Goal: Answer question/provide support: Share knowledge or assist other users

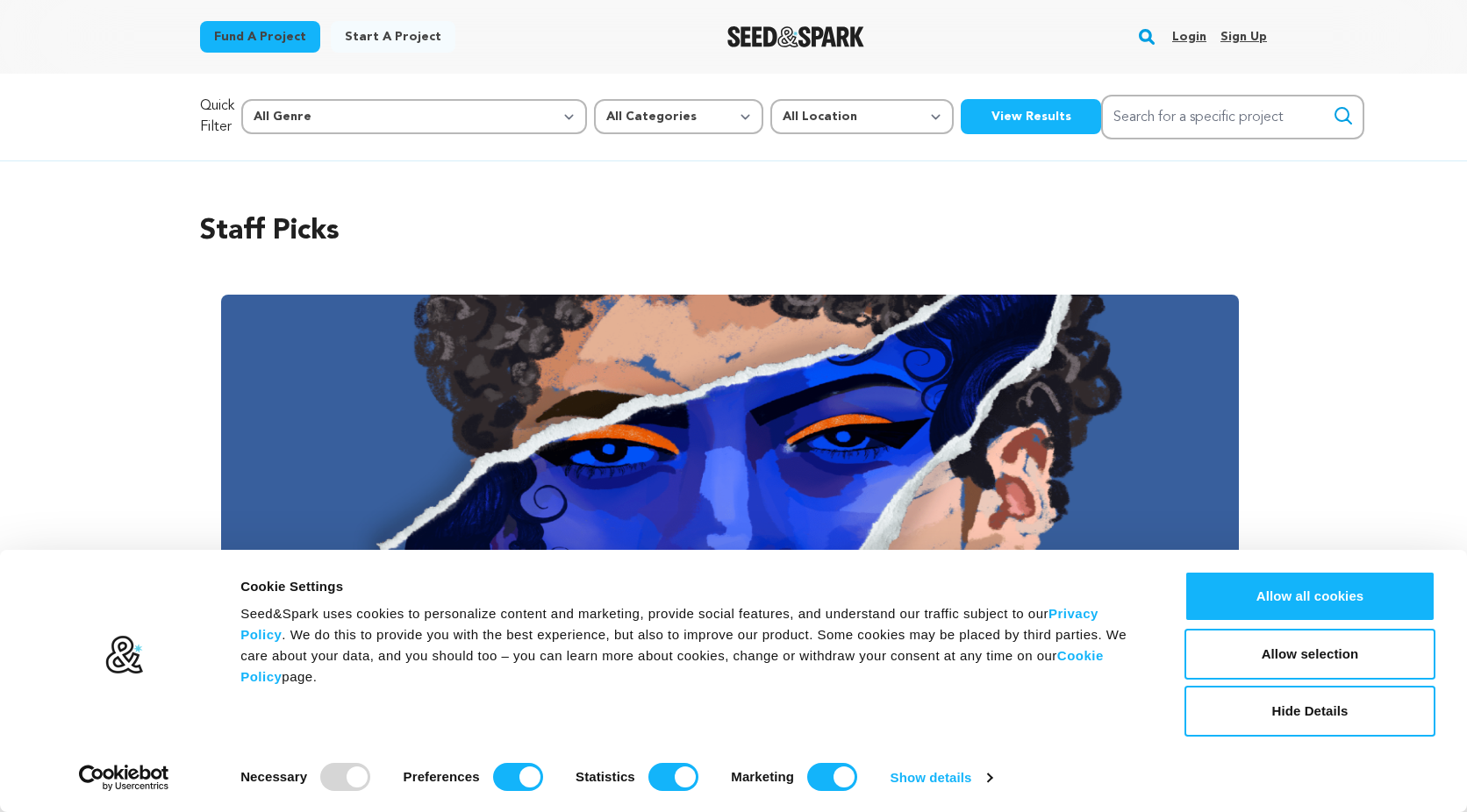
click at [1195, 34] on link "Login" at bounding box center [1190, 36] width 34 height 28
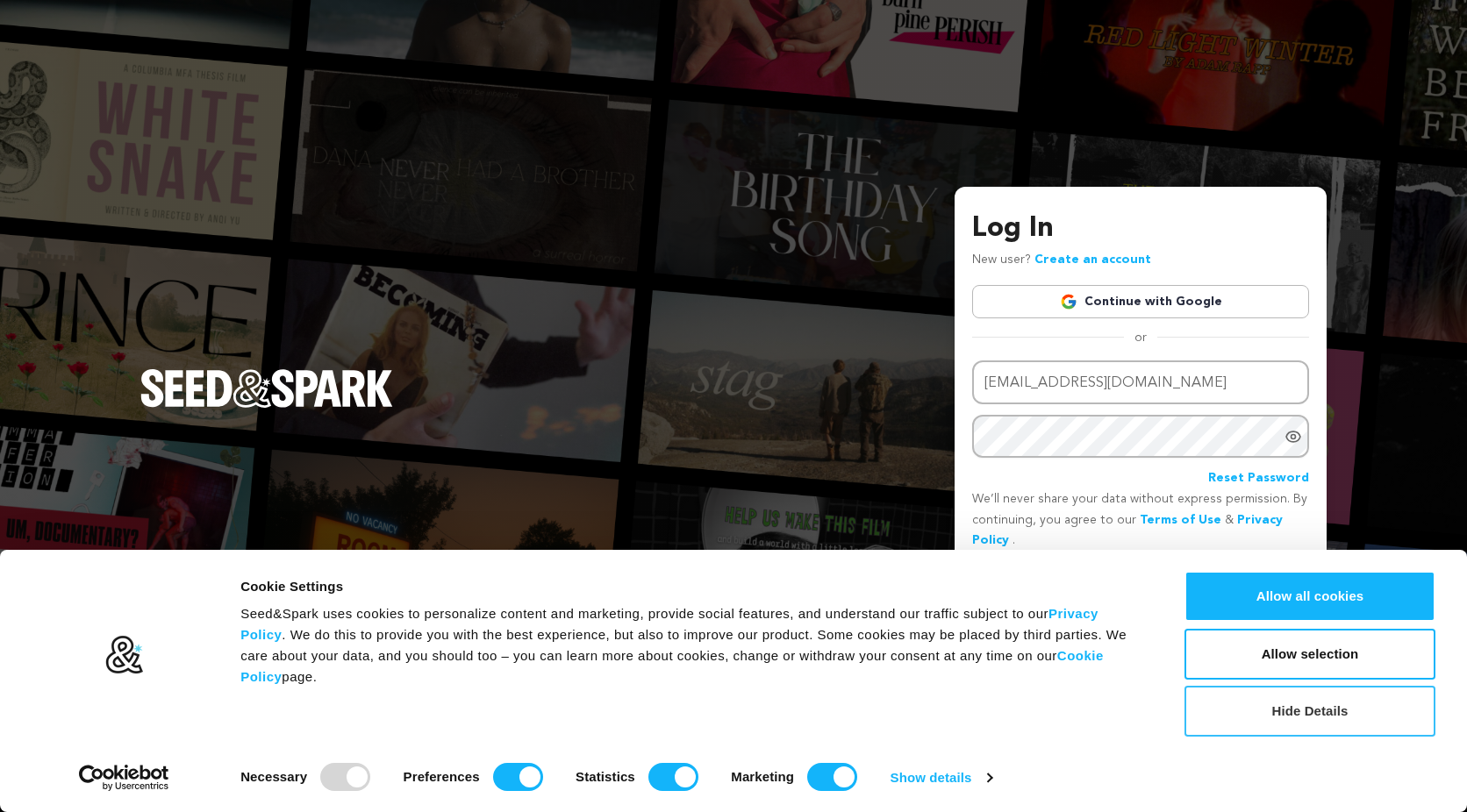
click at [1322, 709] on button "Hide Details" at bounding box center [1309, 711] width 251 height 51
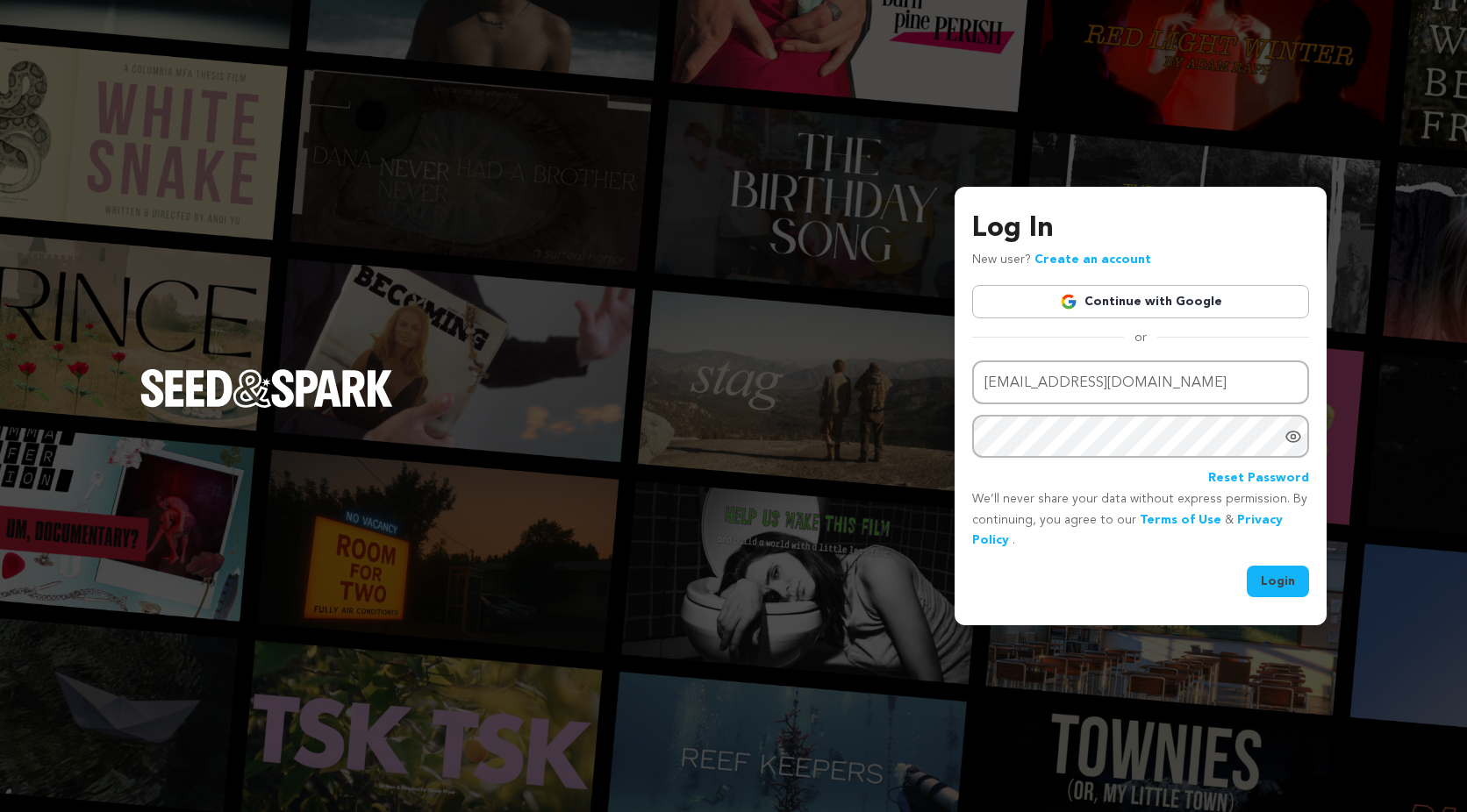
click at [1276, 578] on button "Login" at bounding box center [1277, 581] width 62 height 32
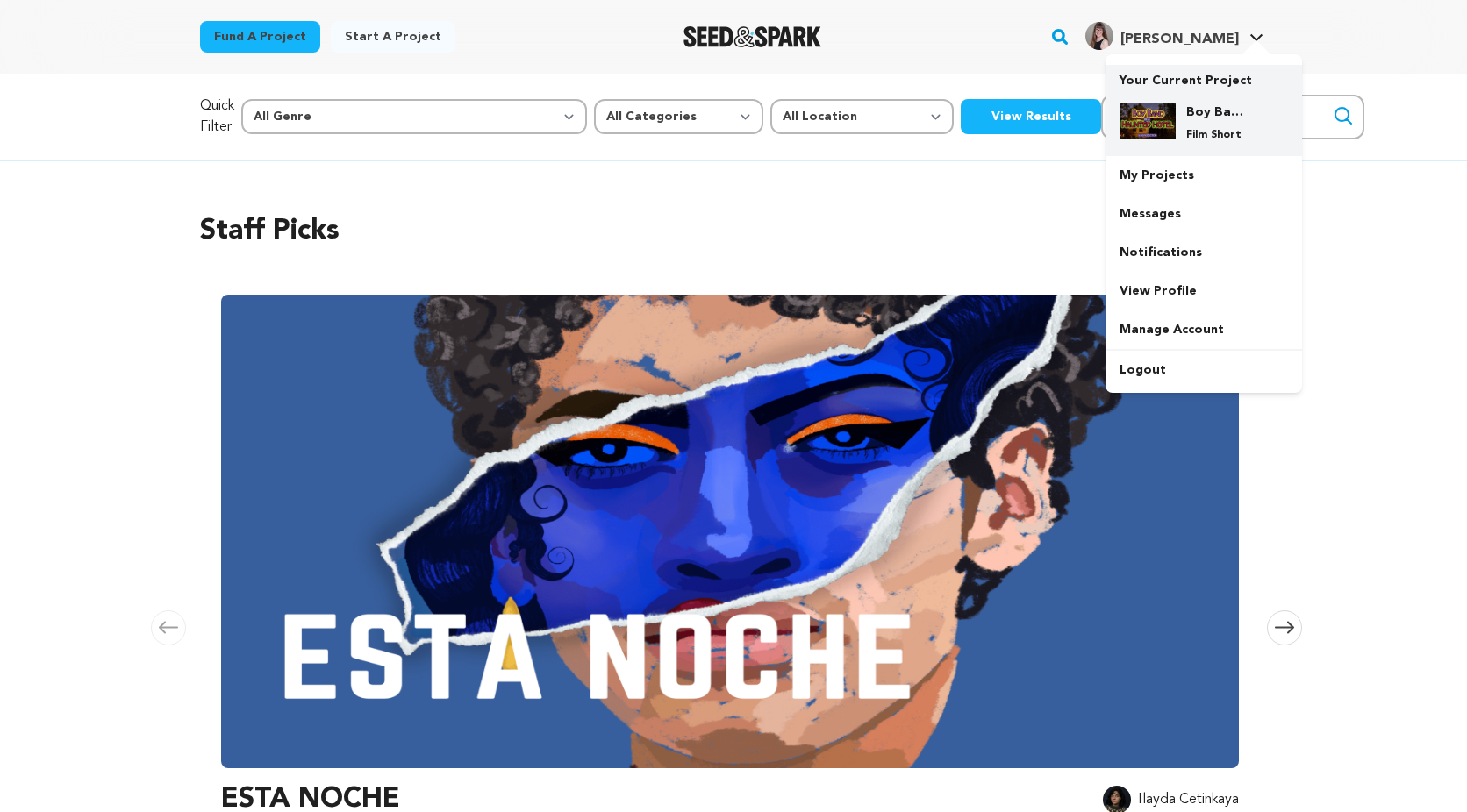
click at [1152, 104] on img at bounding box center [1147, 121] width 56 height 35
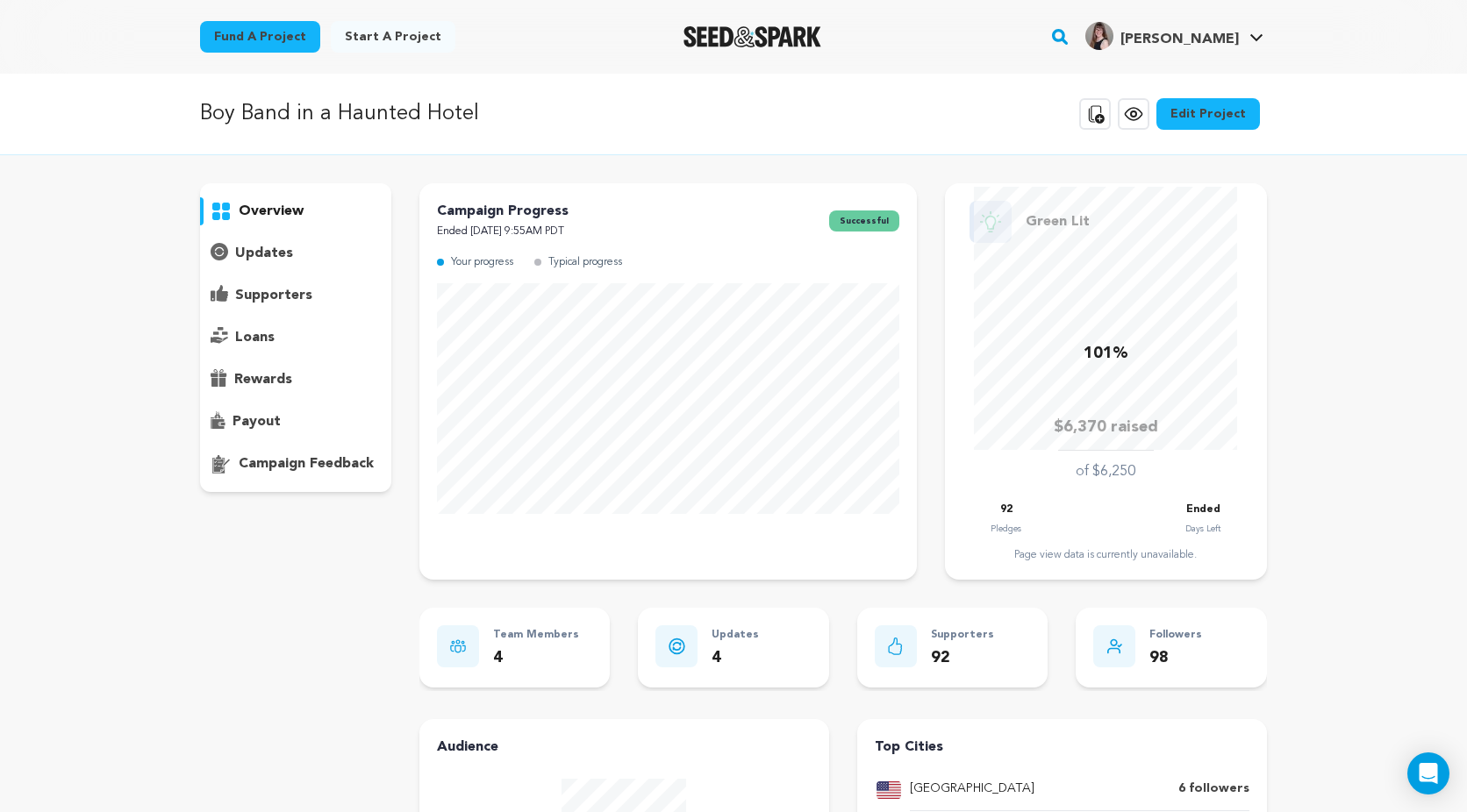
click at [288, 294] on p "supporters" at bounding box center [274, 295] width 77 height 21
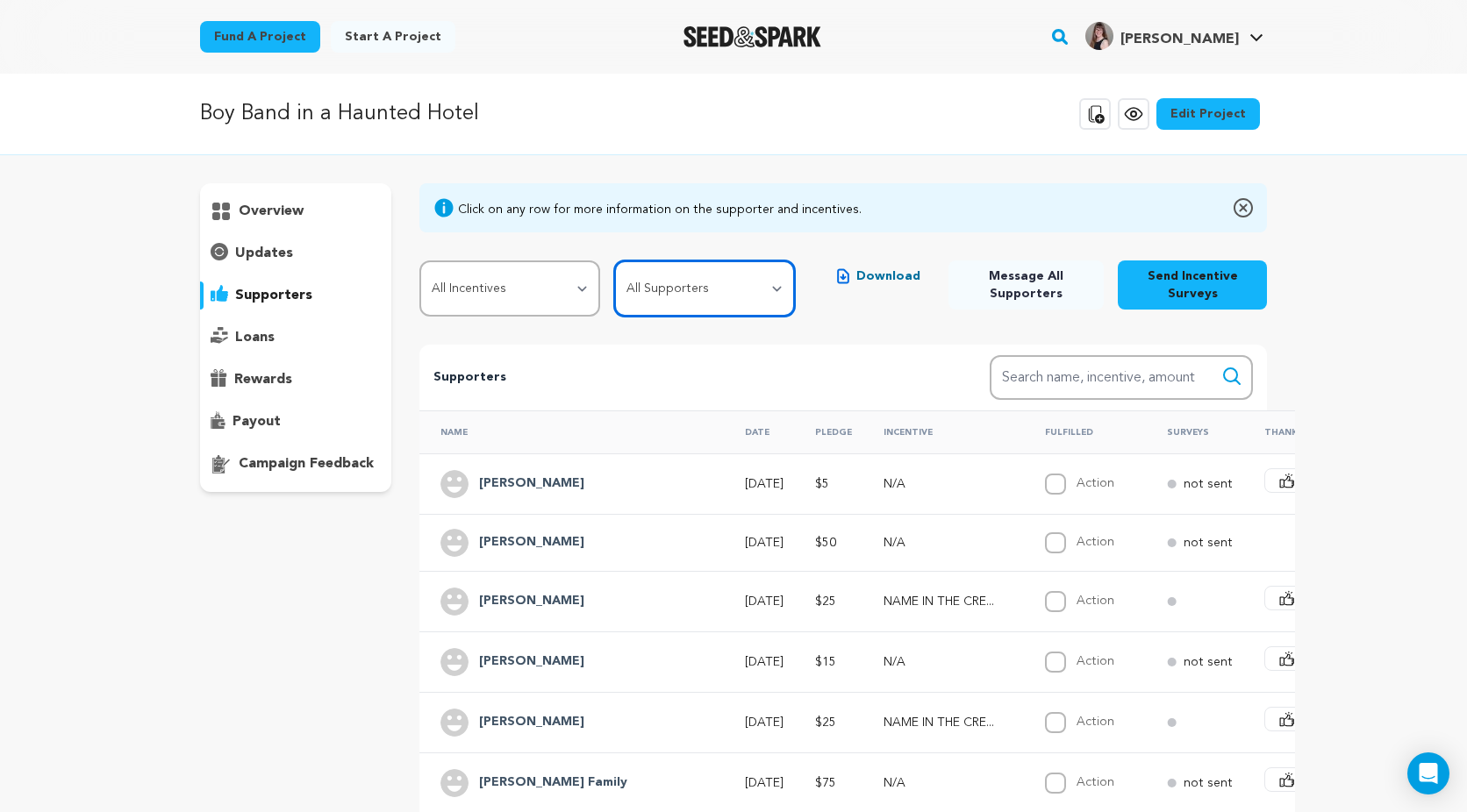
click option "All Supporters" at bounding box center [0, 0] width 0 height 0
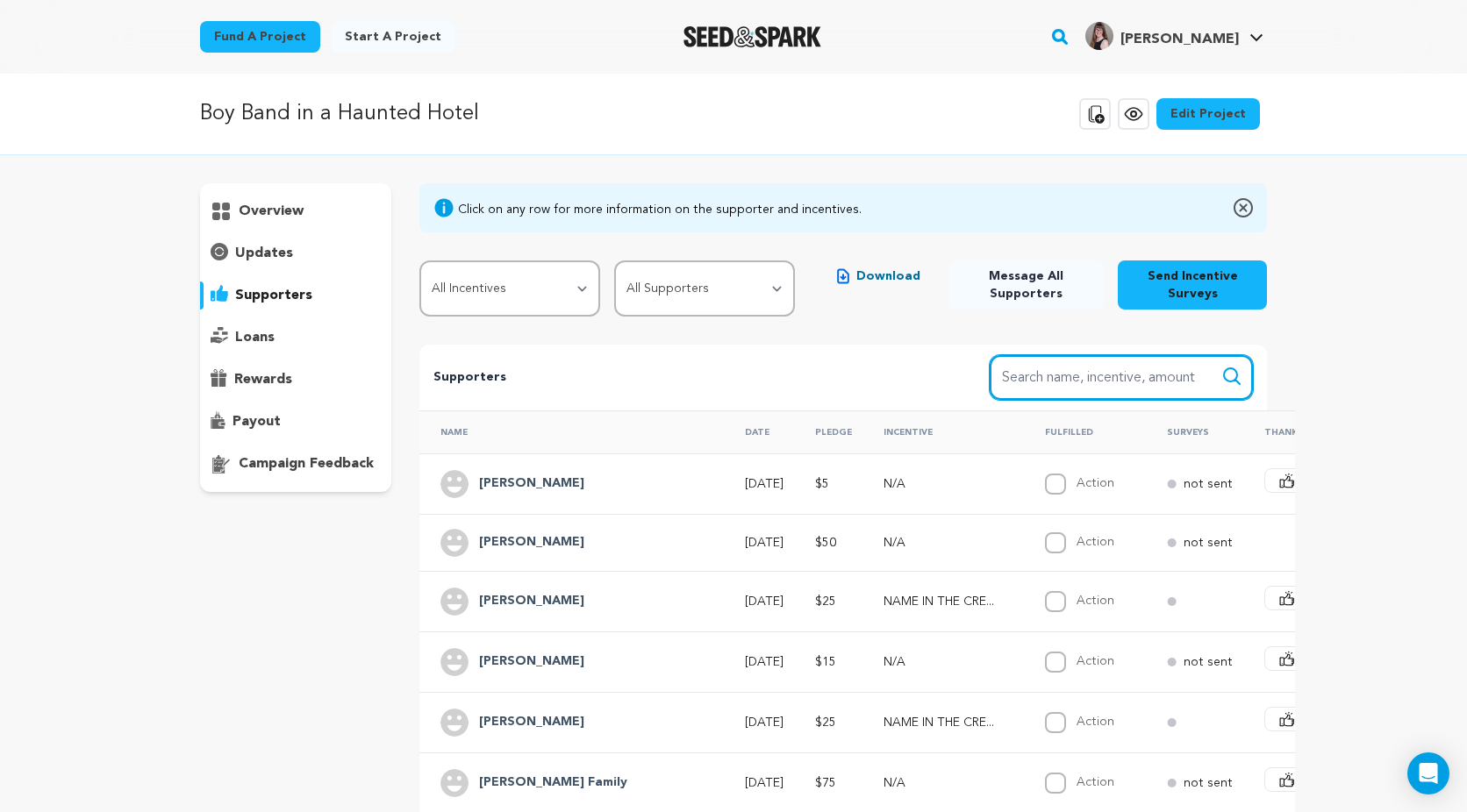
click at [1098, 378] on input "Search name, item" at bounding box center [1121, 378] width 263 height 45
type input "[PERSON_NAME]"
click at [1221, 365] on button "Search" at bounding box center [1231, 375] width 21 height 21
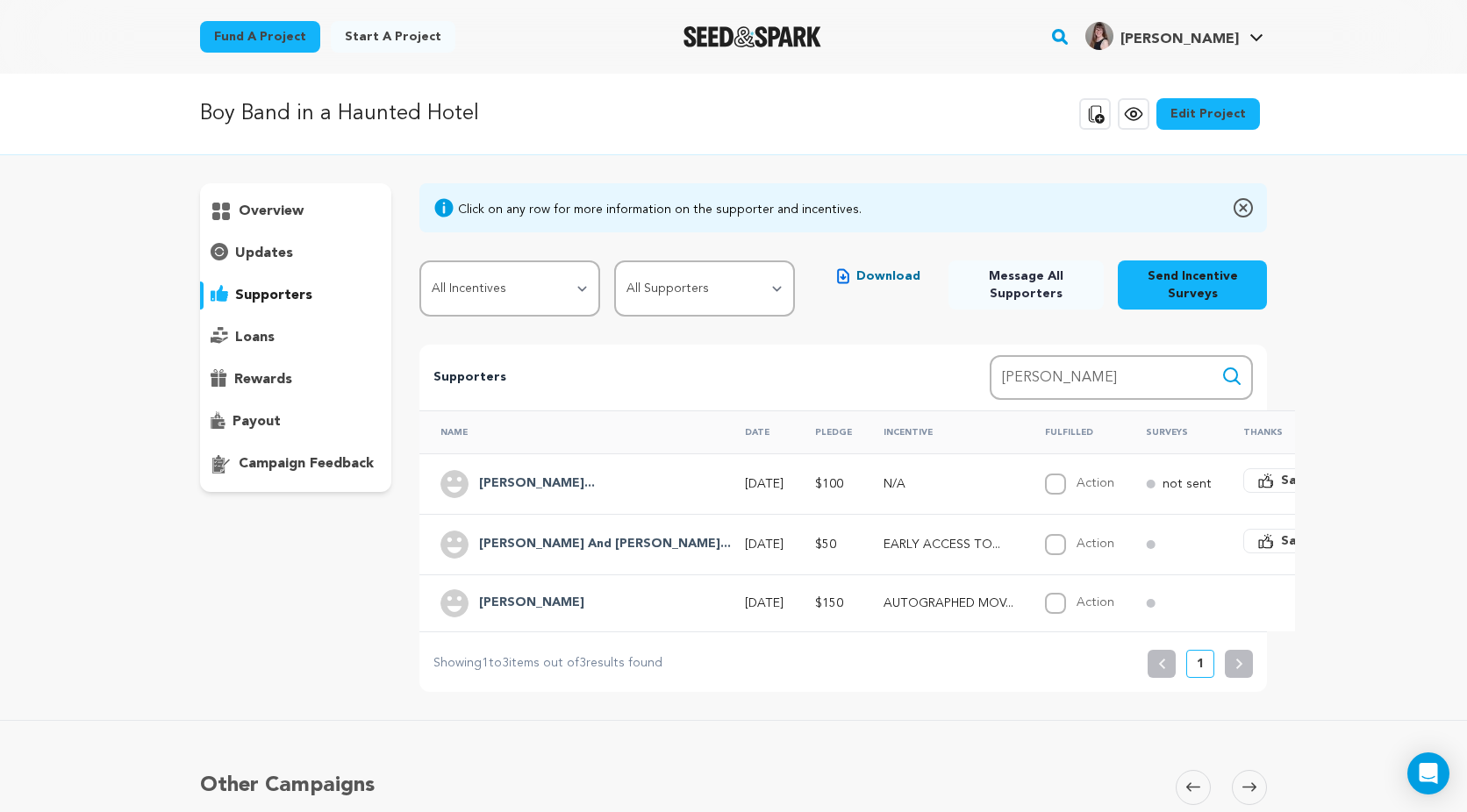
click at [511, 475] on h4 "[PERSON_NAME]..." at bounding box center [537, 483] width 116 height 21
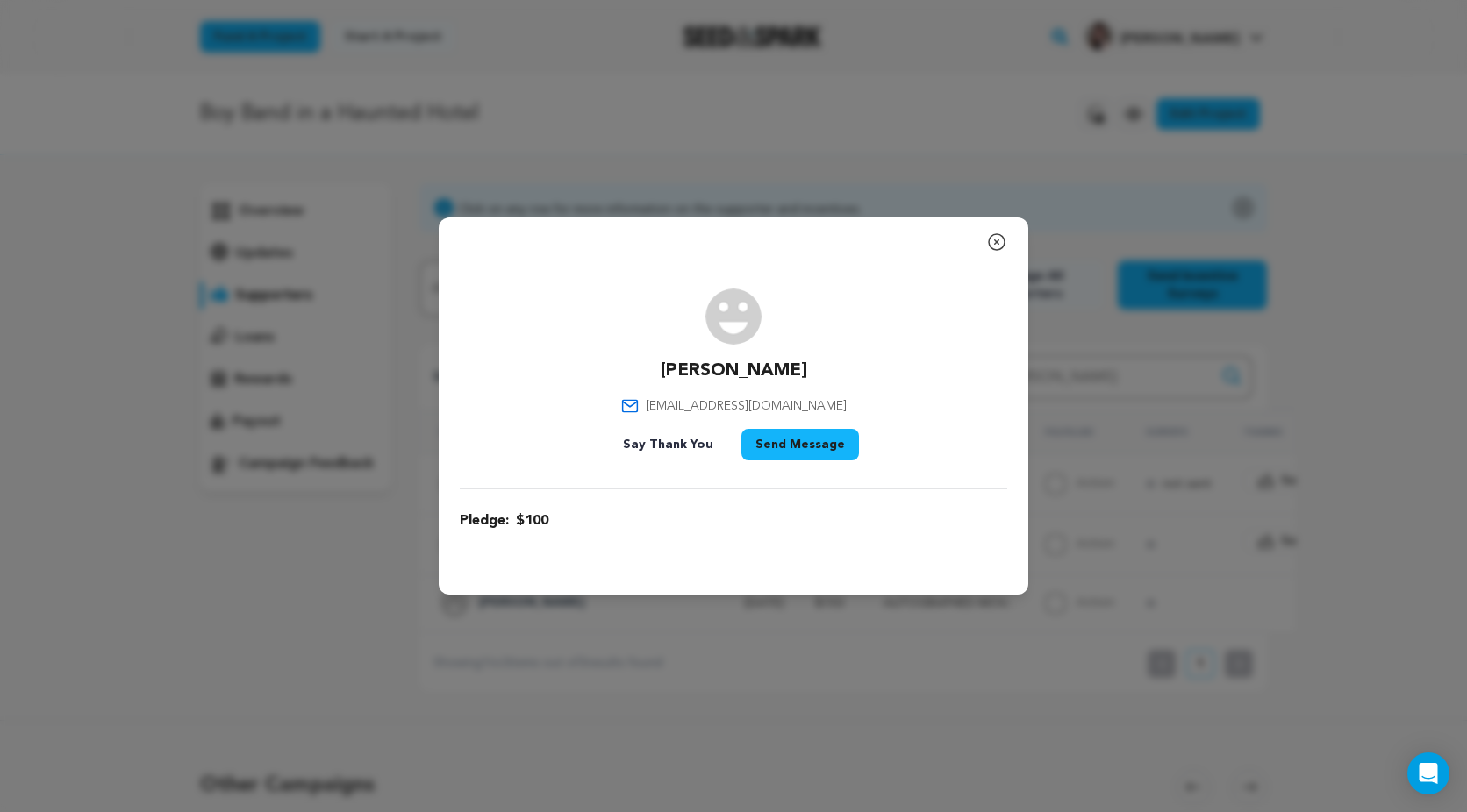
click at [996, 236] on icon "button" at bounding box center [996, 241] width 21 height 21
